Goal: Task Accomplishment & Management: Complete application form

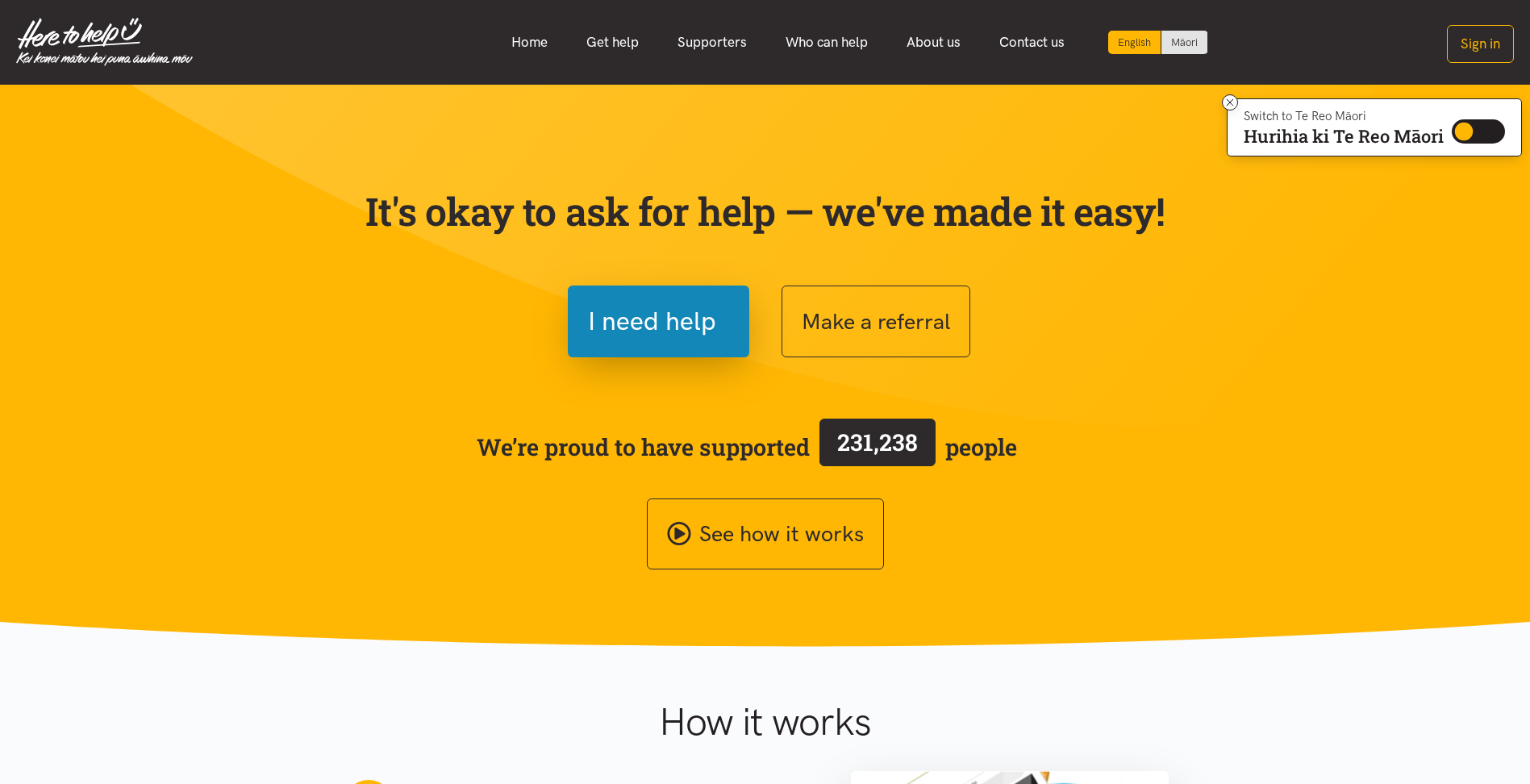
click at [656, 317] on span "I need help" at bounding box center [652, 320] width 128 height 41
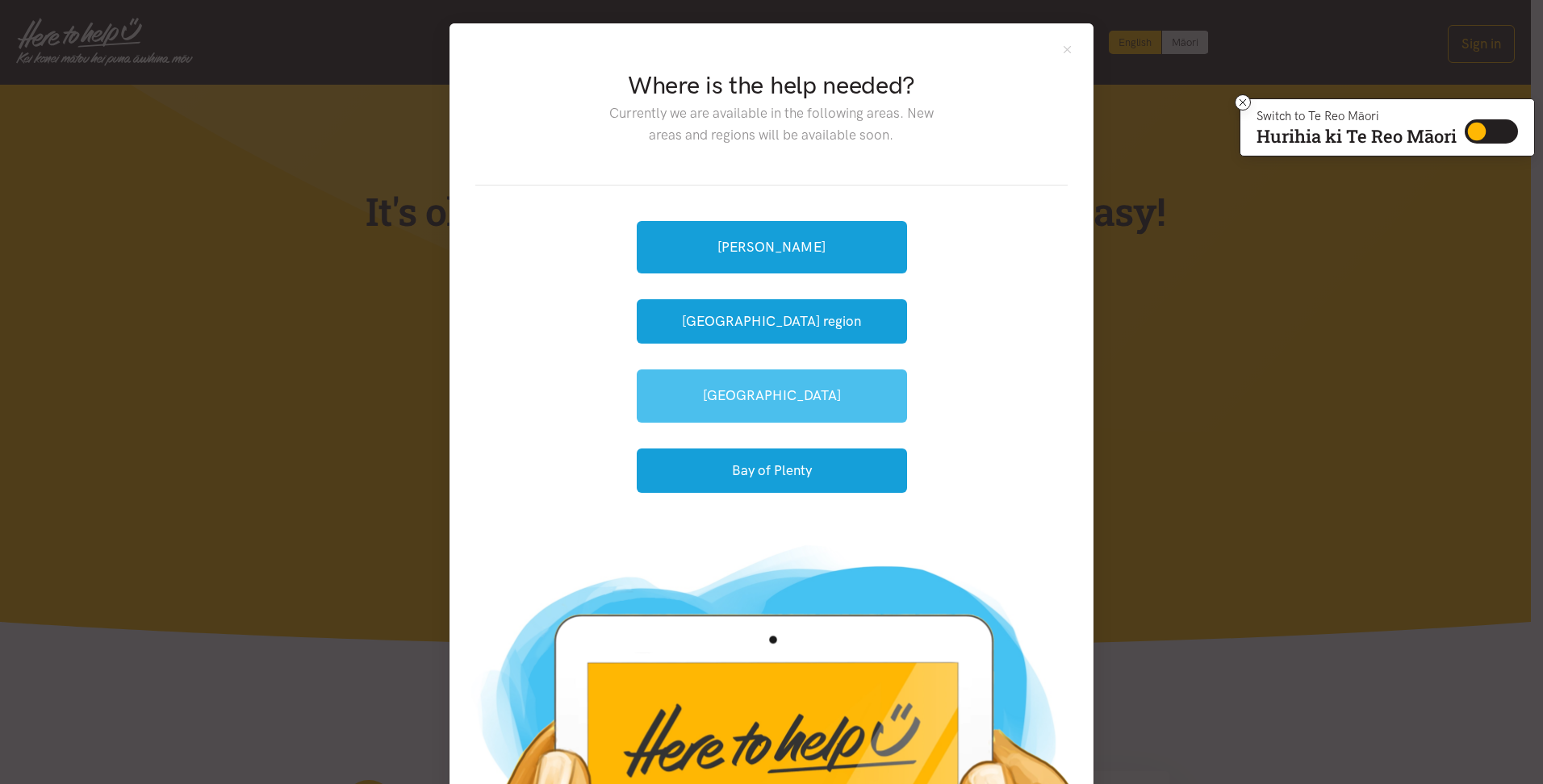
click at [772, 399] on link "[GEOGRAPHIC_DATA]" at bounding box center [771, 395] width 270 height 52
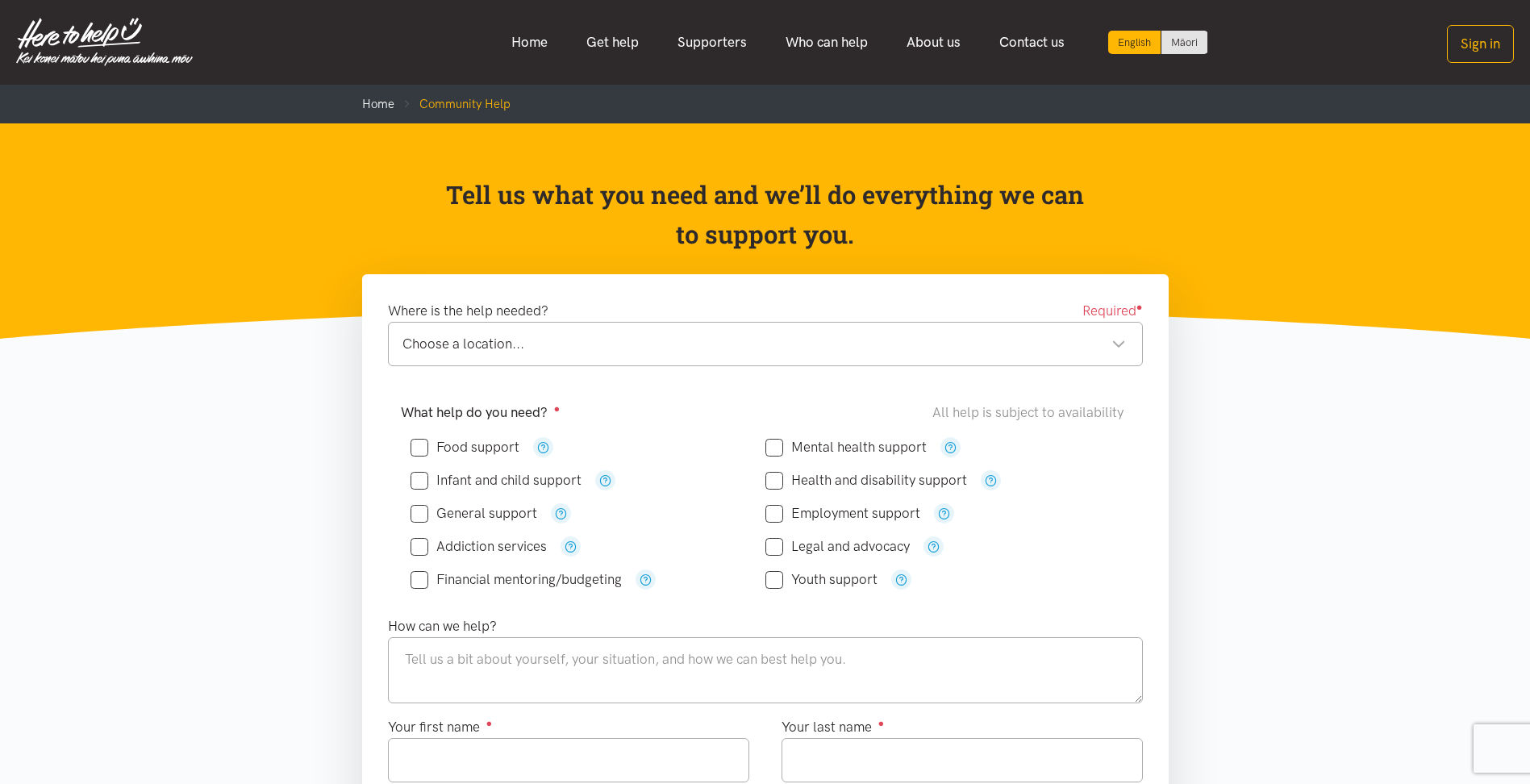
click at [551, 337] on div "Choose a location..." at bounding box center [764, 343] width 724 height 22
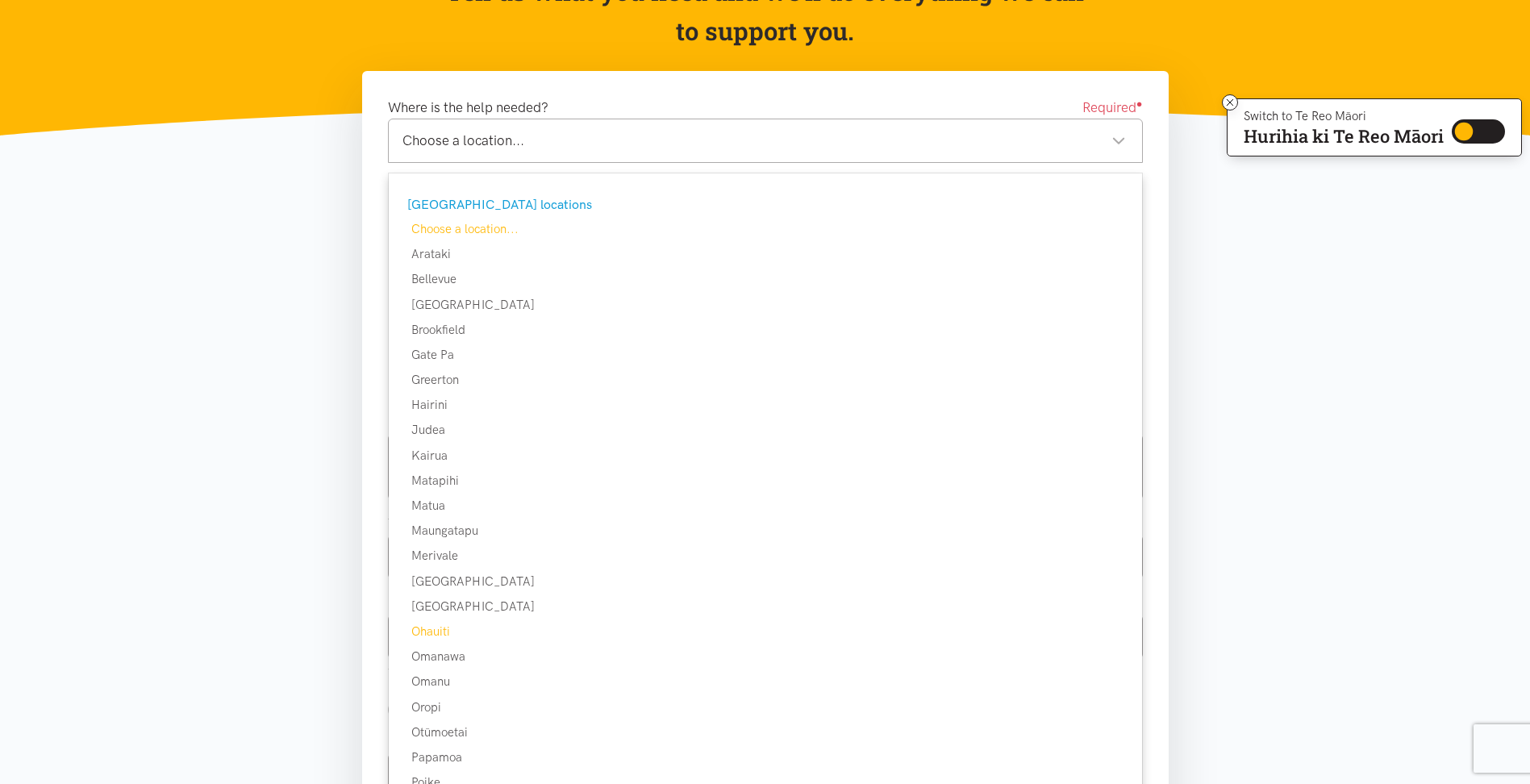
scroll to position [242, 0]
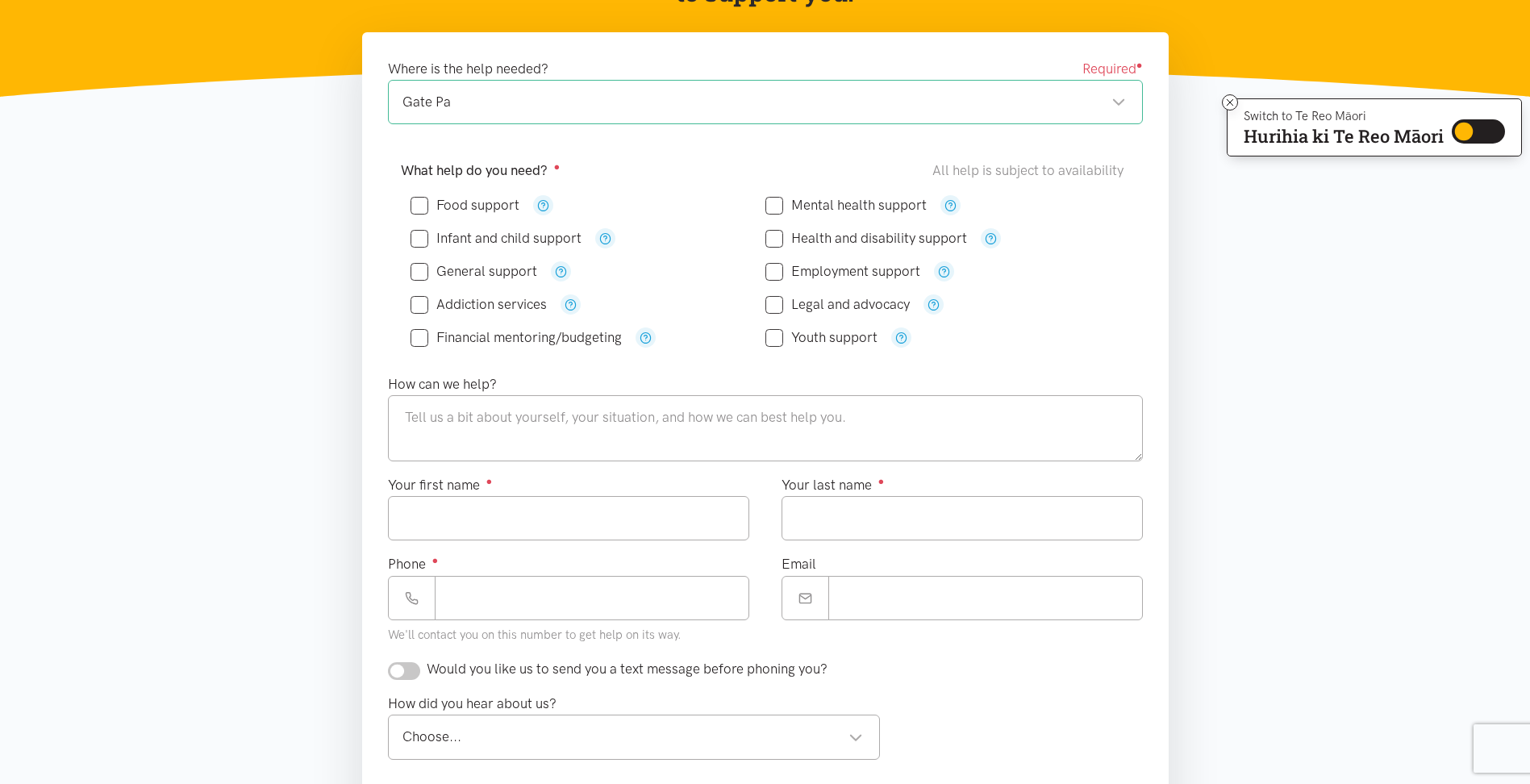
click at [419, 202] on input "Food support" at bounding box center [465, 205] width 109 height 13
checkbox input "true"
drag, startPoint x: 410, startPoint y: 517, endPoint x: 448, endPoint y: 502, distance: 40.9
click at [419, 519] on input "Your first name ●" at bounding box center [569, 518] width 362 height 45
paste input "*******"
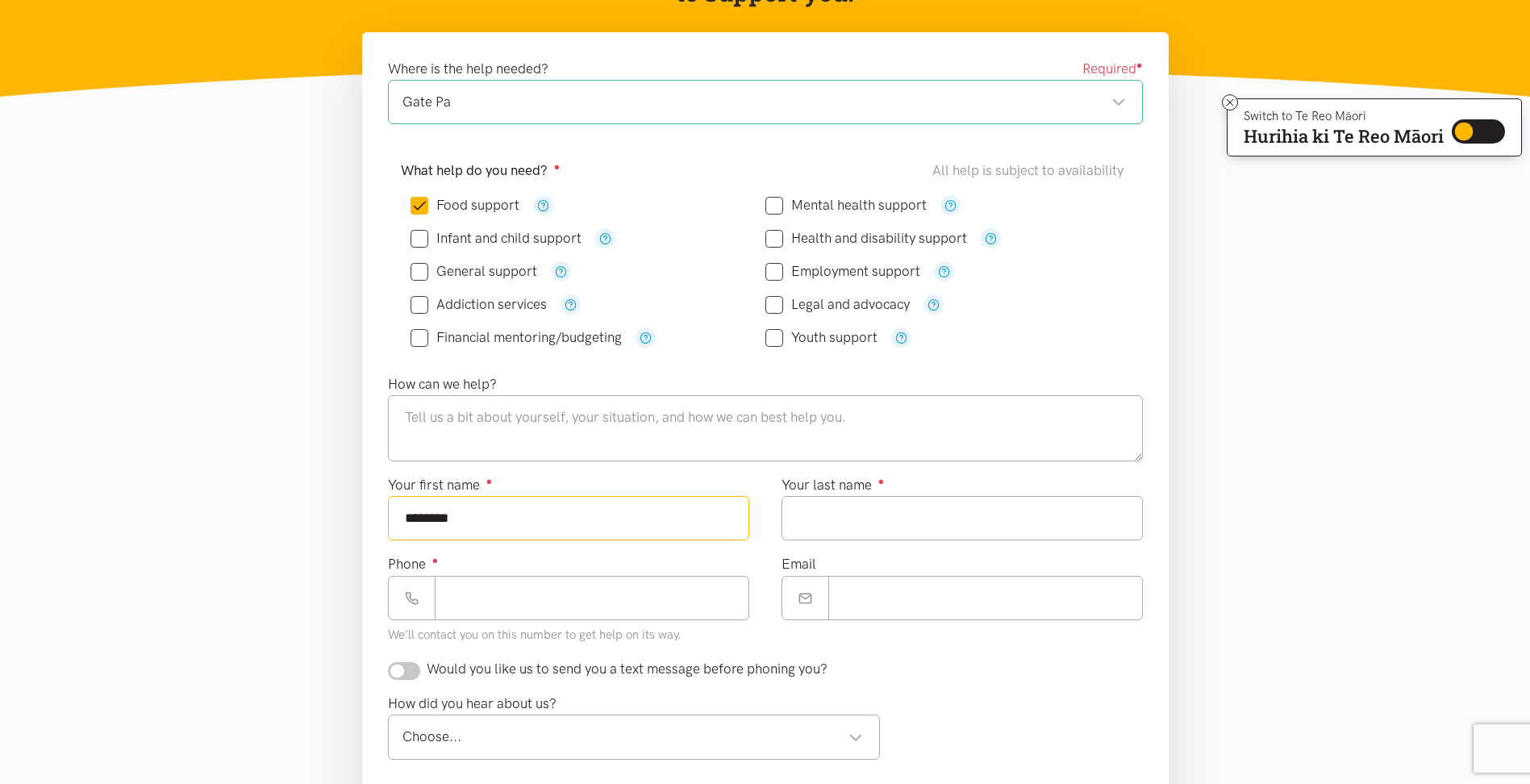
type input "*******"
click at [835, 519] on input "Your last name ●" at bounding box center [962, 518] width 362 height 45
paste input "******"
type input "******"
click at [248, 429] on section "Where is the help needed? Required ● Gate Pa Gate Pa Tauranga locations Choose …" at bounding box center [765, 552] width 1530 height 1040
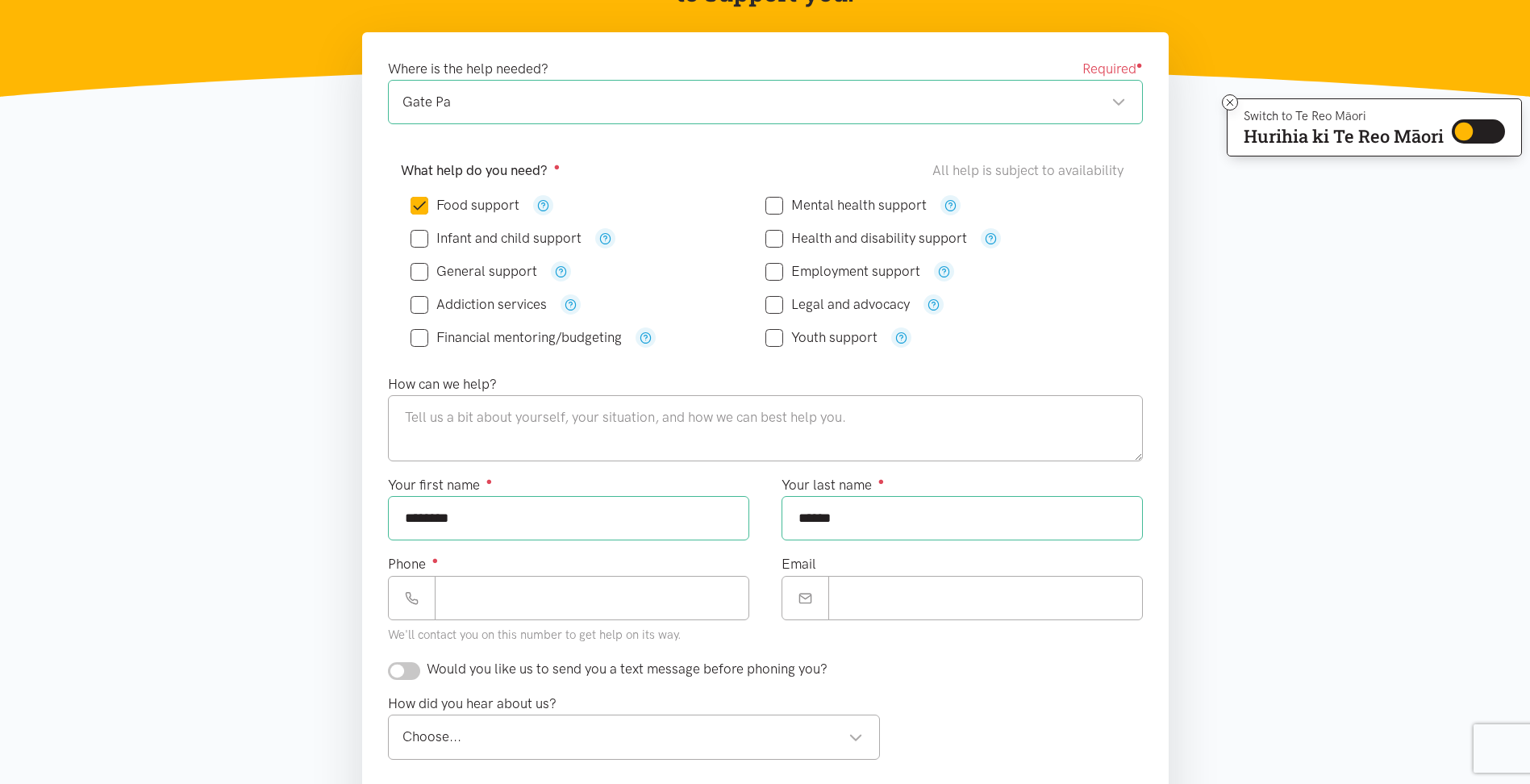
click at [1080, 333] on div "Youth support" at bounding box center [943, 337] width 355 height 20
click at [429, 420] on textarea at bounding box center [766, 427] width 755 height 66
type textarea "I am a"
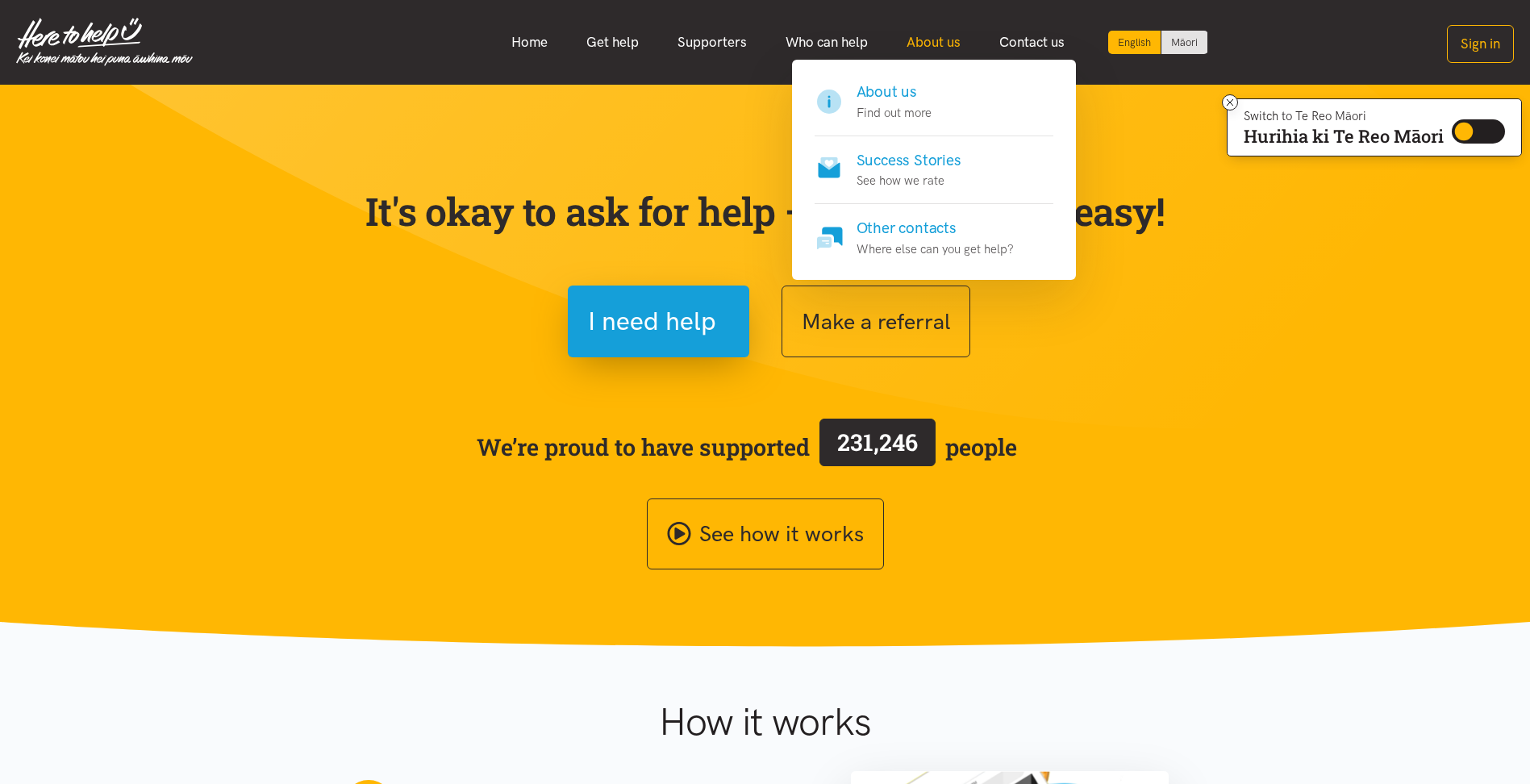
click at [943, 41] on link "About us" at bounding box center [933, 42] width 93 height 34
click at [886, 92] on h4 "About us" at bounding box center [894, 93] width 75 height 23
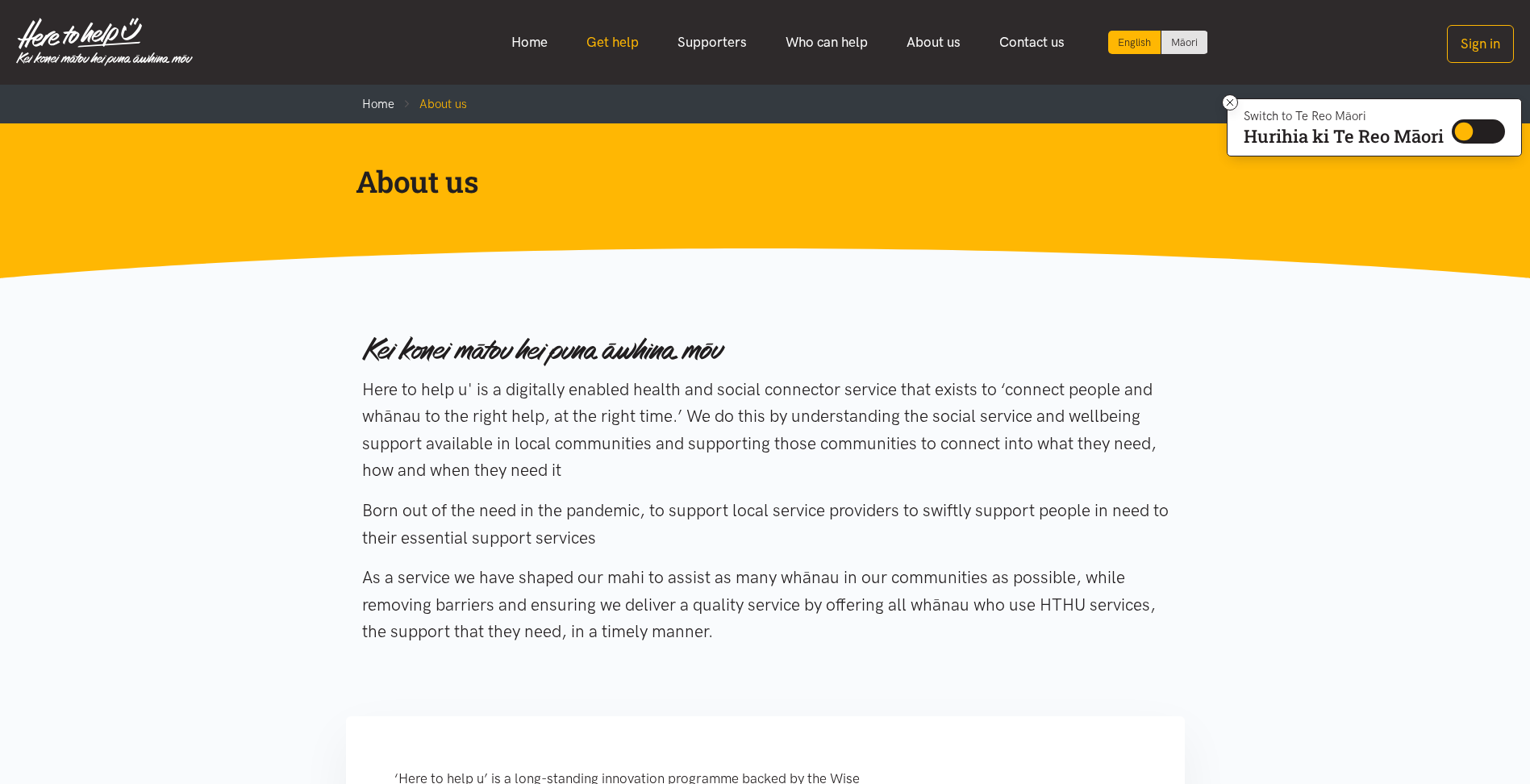
click at [600, 43] on link "Get help" at bounding box center [613, 42] width 92 height 34
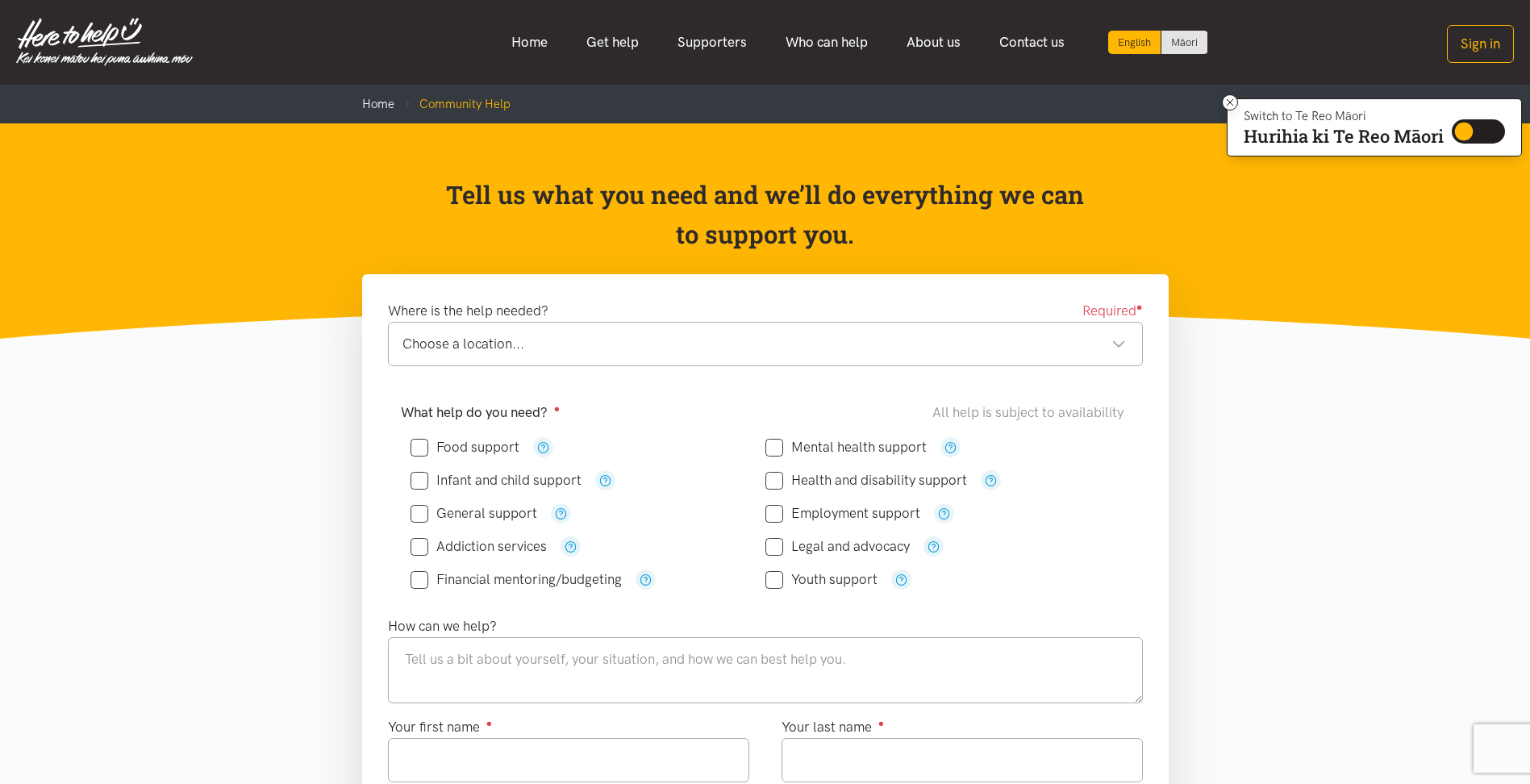
click at [1348, 570] on section "Where is the help needed? Required ● Choose a location... Choose a location... …" at bounding box center [765, 794] width 1530 height 1040
